Goal: Find specific page/section: Find specific page/section

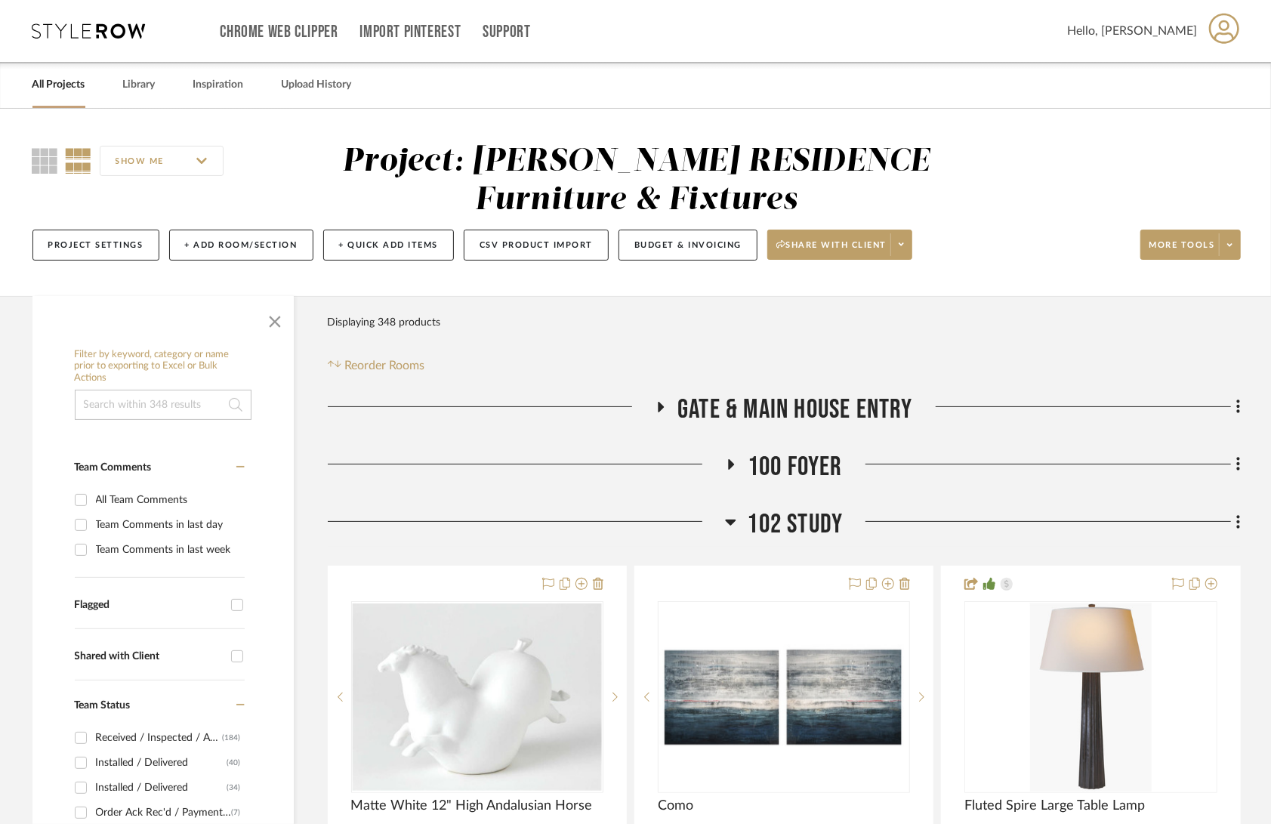
click at [68, 68] on div "All Projects" at bounding box center [58, 85] width 53 height 46
click at [69, 79] on link "All Projects" at bounding box center [58, 85] width 53 height 20
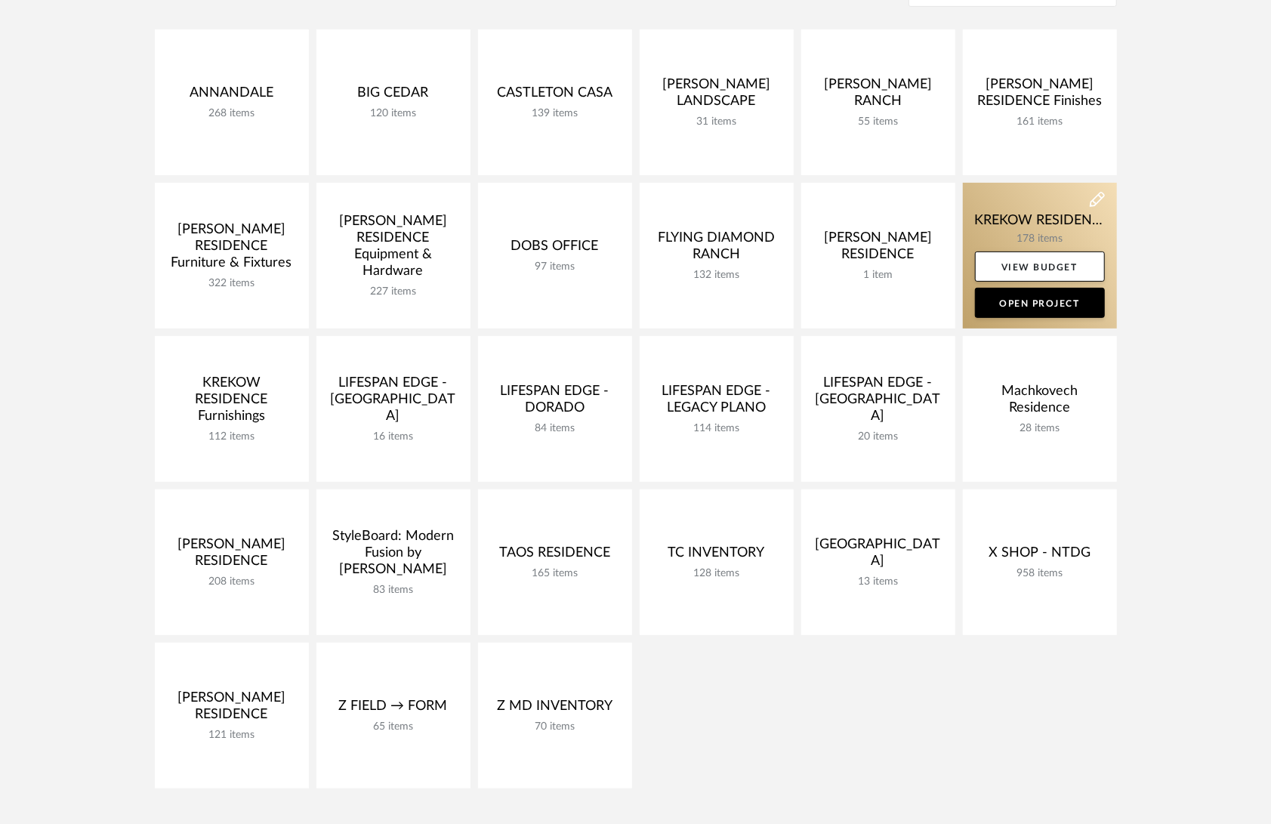
scroll to position [255, 0]
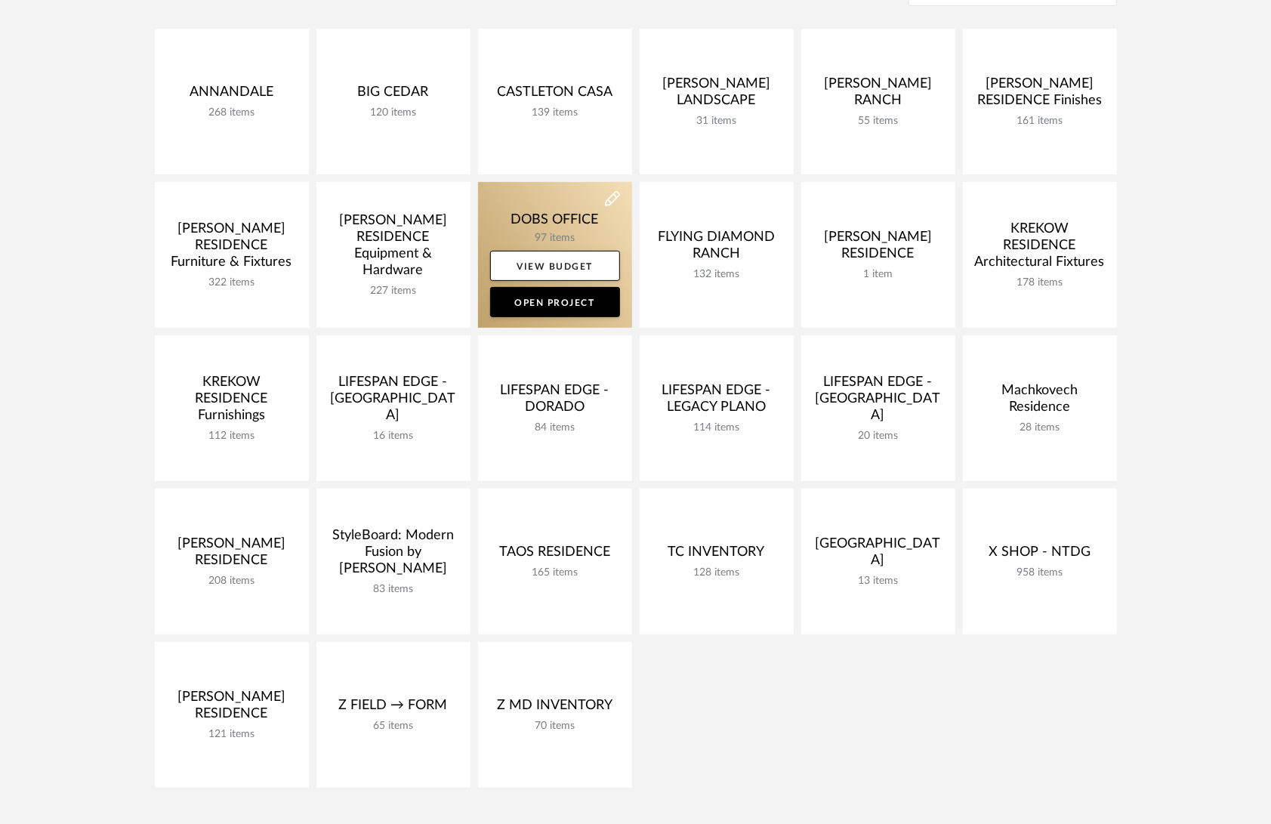
click at [515, 223] on link at bounding box center [555, 255] width 154 height 146
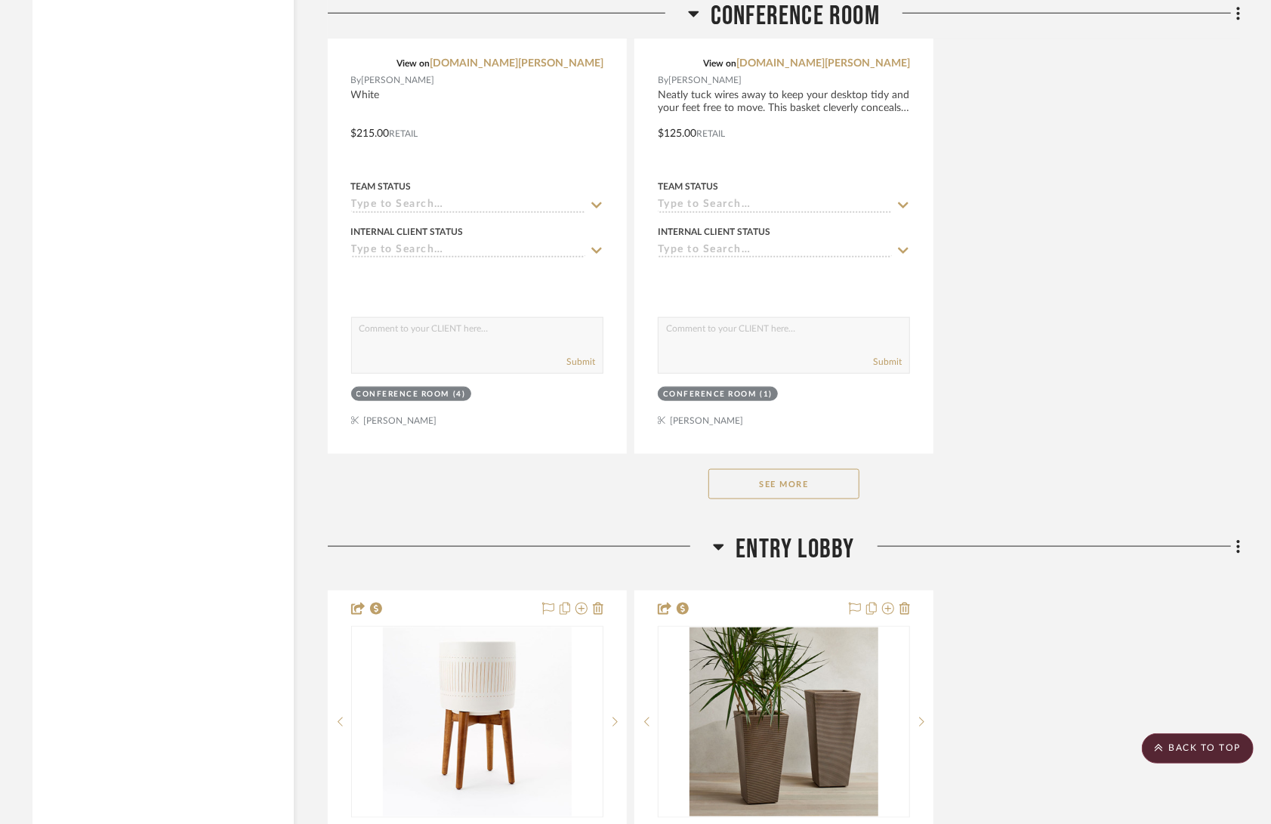
scroll to position [4838, 0]
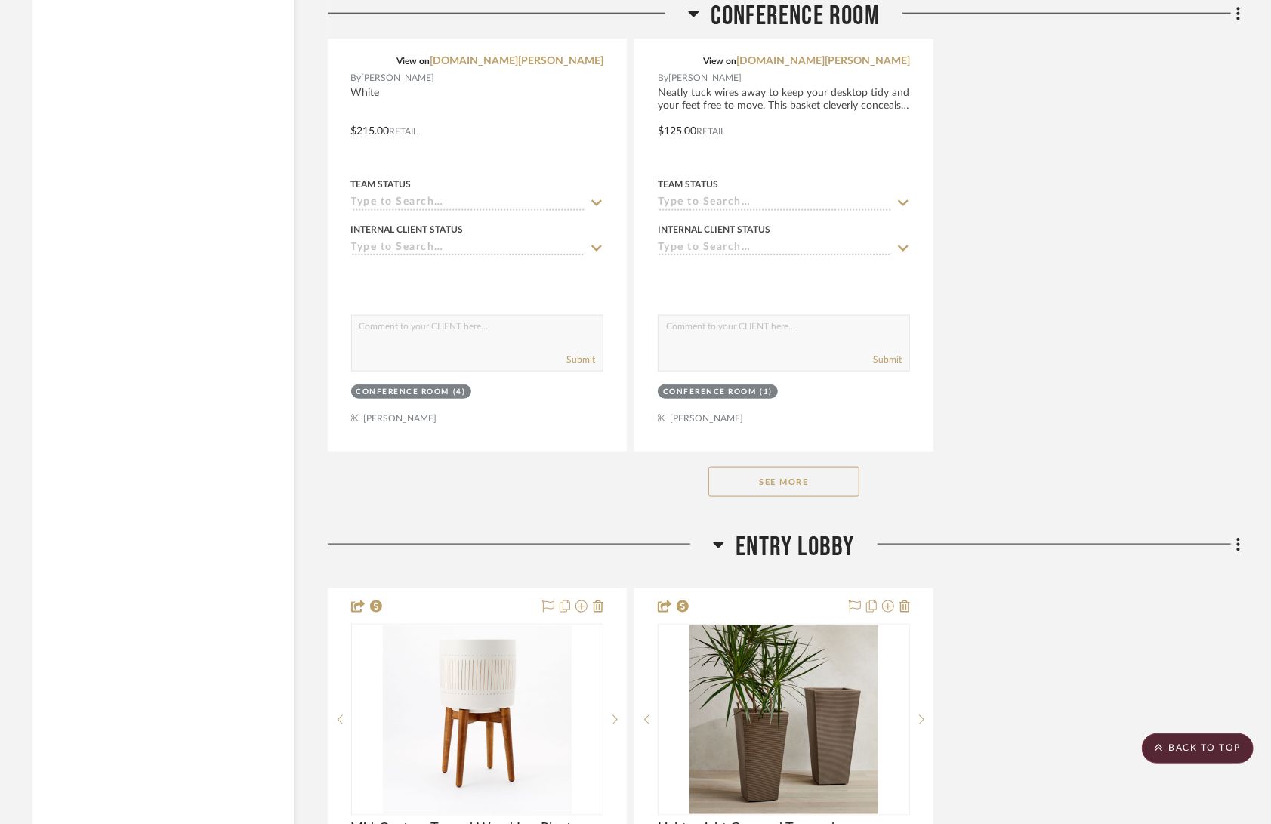
click at [838, 476] on button "See More" at bounding box center [783, 482] width 151 height 30
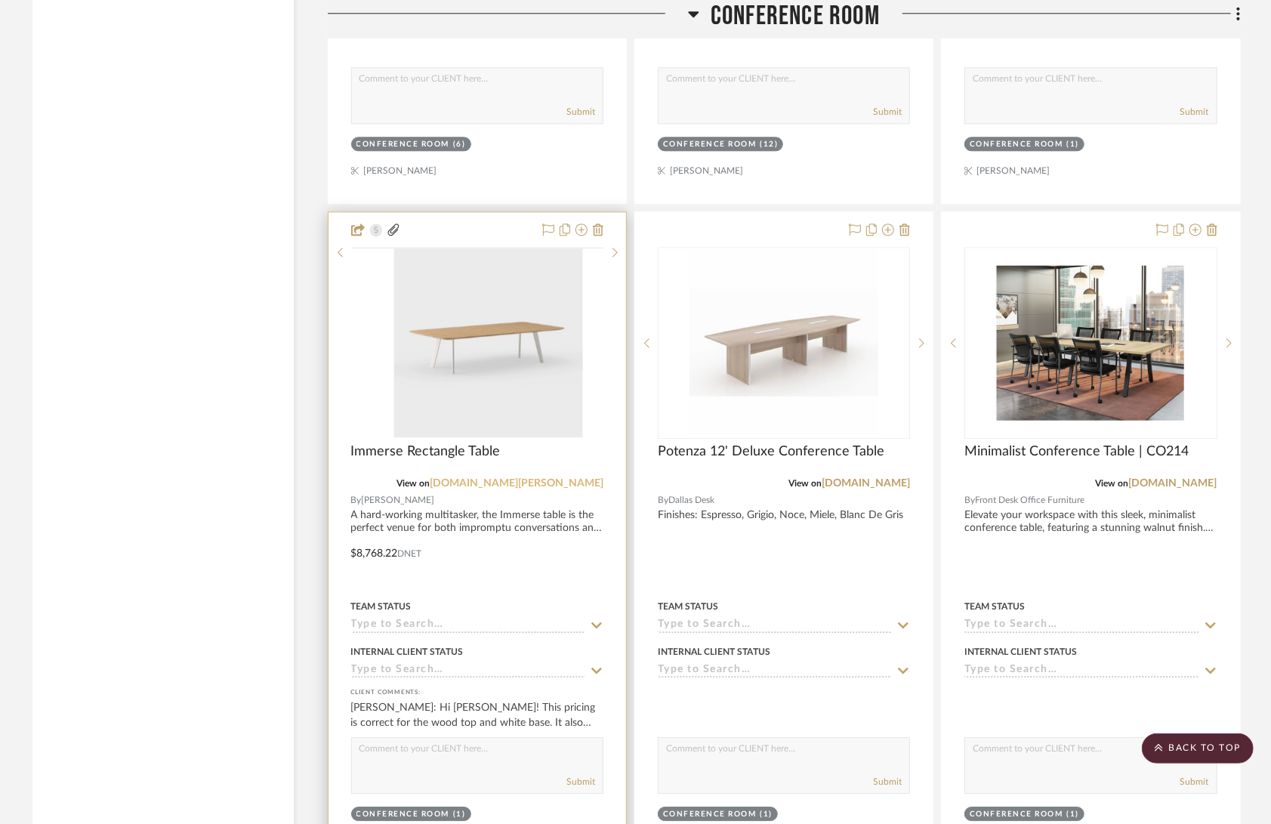
scroll to position [6429, 0]
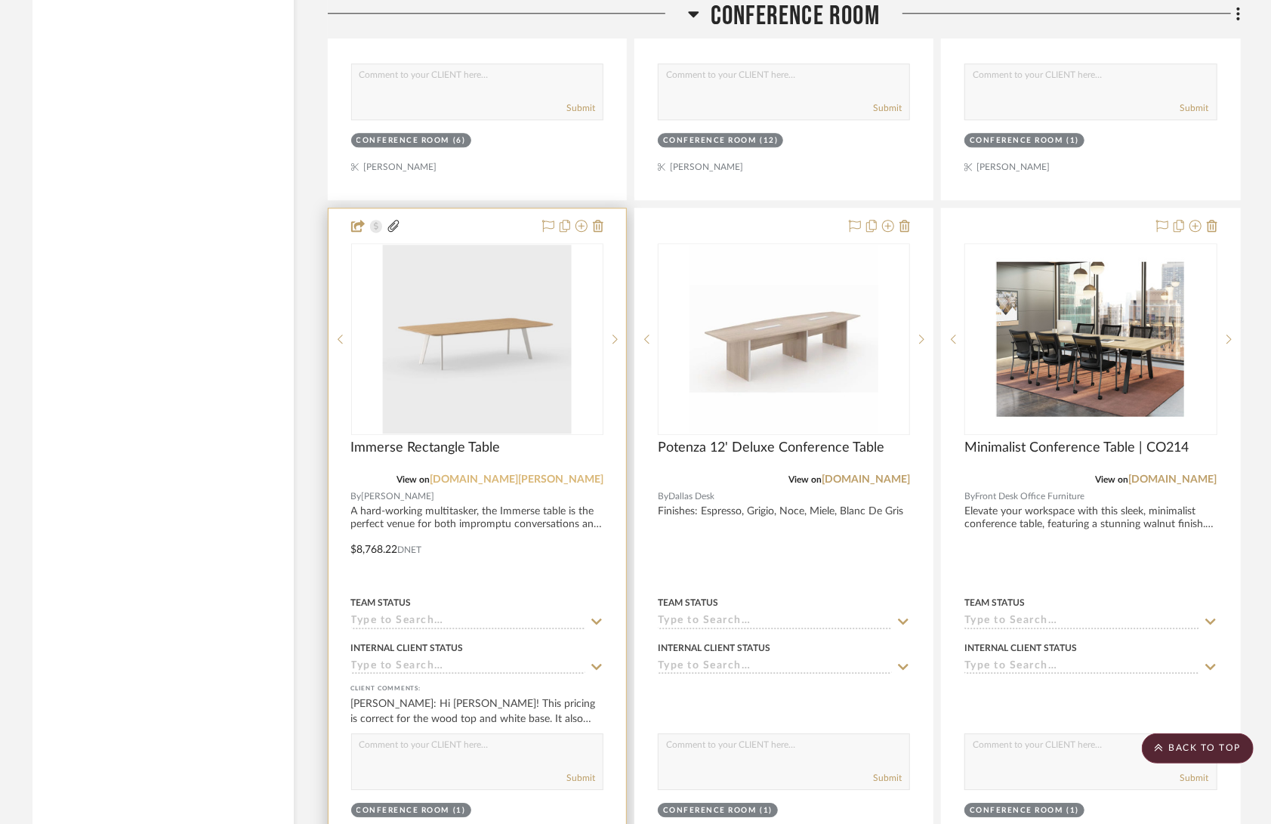
click at [578, 474] on link "[DOMAIN_NAME][PERSON_NAME]" at bounding box center [517, 479] width 174 height 11
